Goal: Task Accomplishment & Management: Complete application form

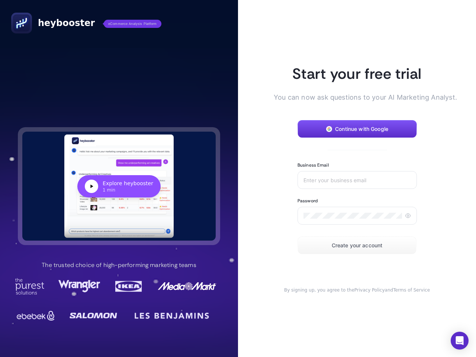
click at [238, 178] on article "Start your free trial You can now ask questions to your AI Marketing Analyst. C…" at bounding box center [357, 178] width 238 height 357
click at [119, 186] on div "Explore heybooster" at bounding box center [128, 183] width 51 height 7
click at [357, 129] on span "Continue with Google" at bounding box center [361, 129] width 53 height 6
click at [357, 180] on input "Business Email" at bounding box center [356, 180] width 107 height 6
click at [408, 216] on icon at bounding box center [408, 216] width 6 height 6
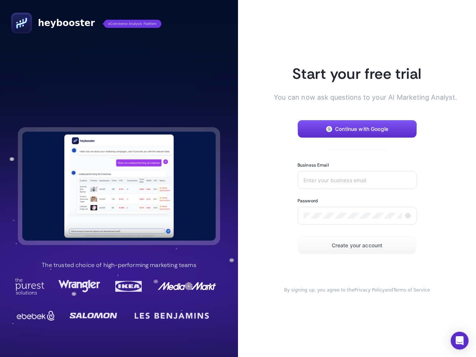
click at [357, 245] on span "Create your account" at bounding box center [357, 245] width 51 height 6
click at [460, 341] on icon "Open Intercom Messenger" at bounding box center [460, 340] width 8 height 9
